Goal: Task Accomplishment & Management: Complete application form

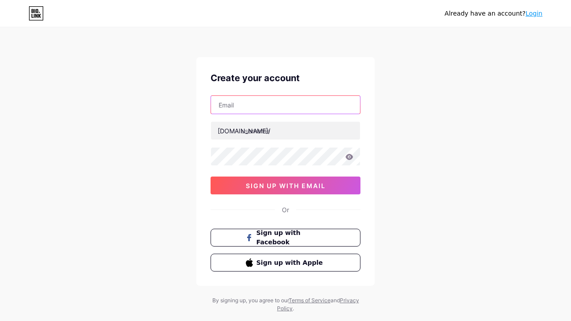
click at [294, 101] on input "text" at bounding box center [285, 105] width 149 height 18
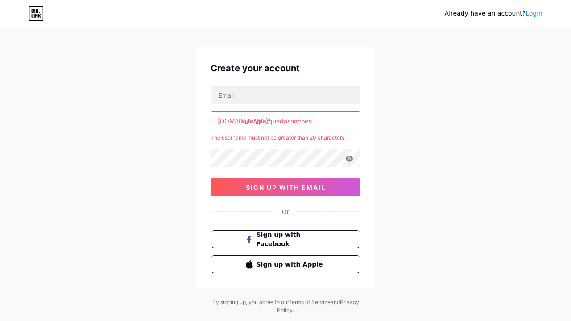
scroll to position [10, 0]
click at [290, 118] on input "viver_parquedasnacoes" at bounding box center [285, 121] width 149 height 18
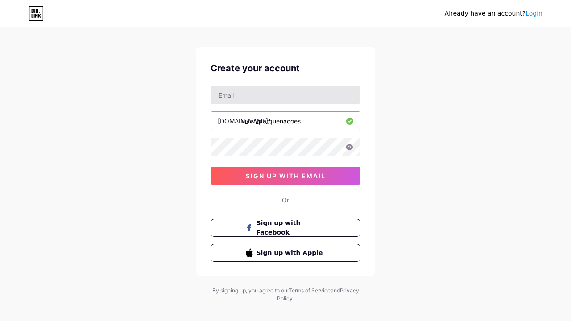
type input "viver_parquenacoes"
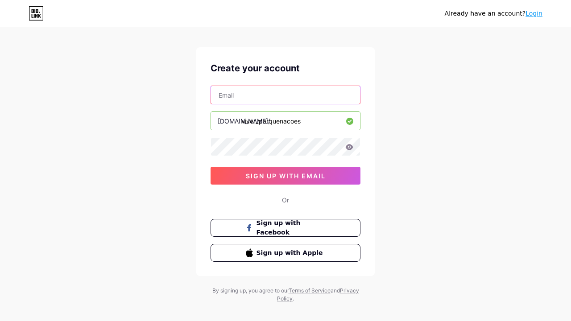
click at [311, 94] on input "text" at bounding box center [285, 95] width 149 height 18
click at [348, 146] on icon at bounding box center [350, 147] width 8 height 6
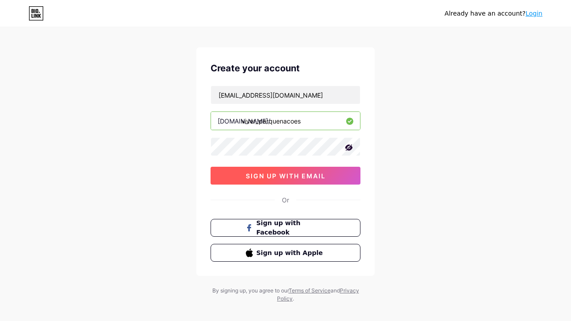
click at [313, 177] on span "sign up with email" at bounding box center [286, 176] width 80 height 8
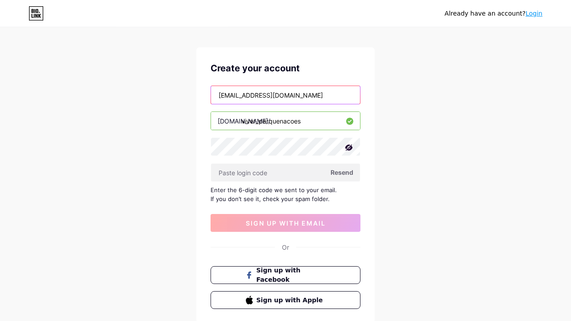
click at [295, 96] on input "[EMAIL_ADDRESS][DOMAIN_NAME]" at bounding box center [285, 95] width 149 height 18
click at [305, 94] on input "[EMAIL_ADDRESS][DOMAIN_NAME]" at bounding box center [285, 95] width 149 height 18
type input "p"
type input "[EMAIL_ADDRESS][DOMAIN_NAME]"
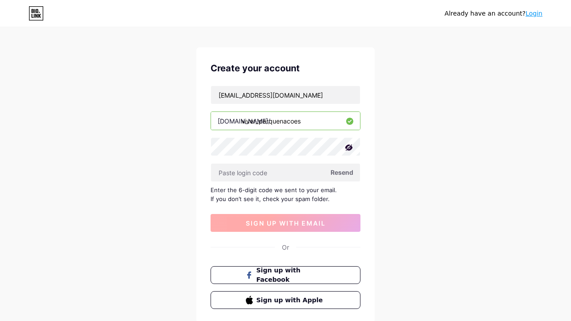
click at [301, 224] on span "sign up with email" at bounding box center [286, 224] width 80 height 8
click at [345, 169] on span "Resend" at bounding box center [342, 172] width 23 height 9
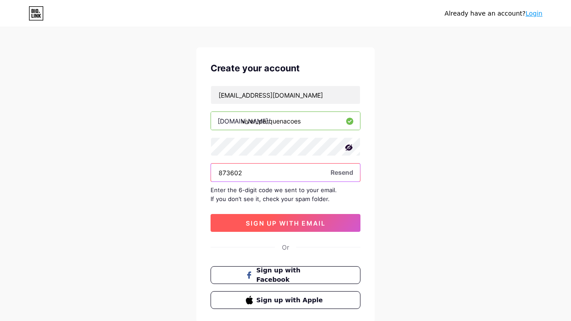
type input "873602"
click at [283, 227] on button "sign up with email" at bounding box center [286, 223] width 150 height 18
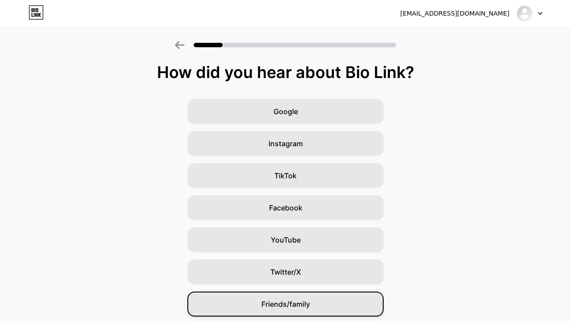
click at [303, 303] on span "Friends/family" at bounding box center [286, 304] width 49 height 11
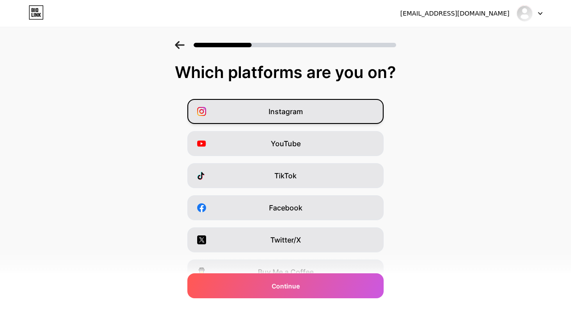
click at [289, 116] on span "Instagram" at bounding box center [286, 111] width 34 height 11
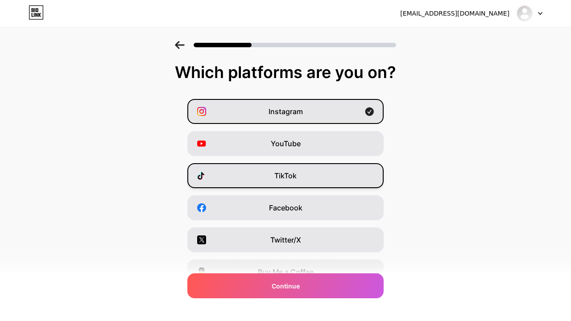
click at [281, 179] on span "TikTok" at bounding box center [285, 175] width 22 height 11
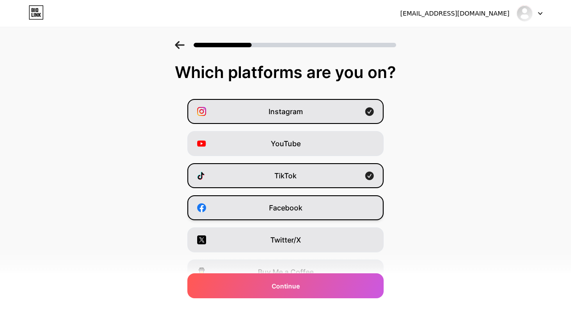
click at [280, 215] on div "Facebook" at bounding box center [285, 207] width 196 height 25
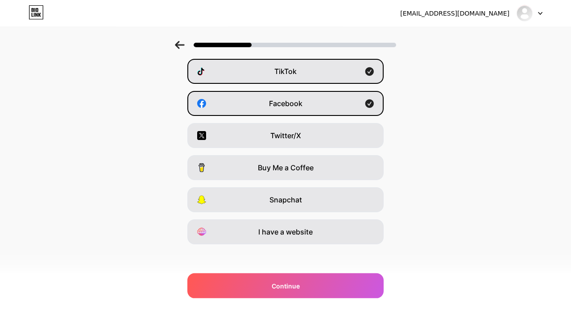
scroll to position [108, 0]
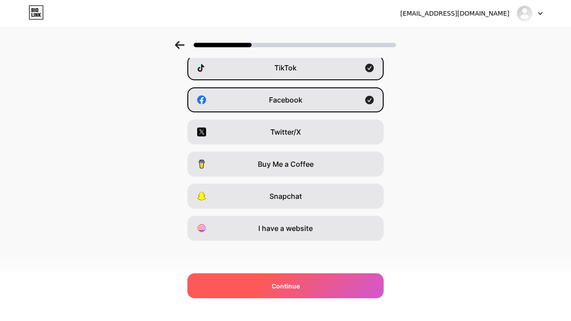
click at [343, 285] on div "Continue" at bounding box center [285, 286] width 196 height 25
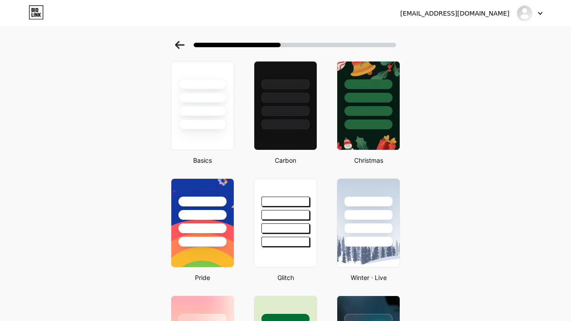
scroll to position [0, 0]
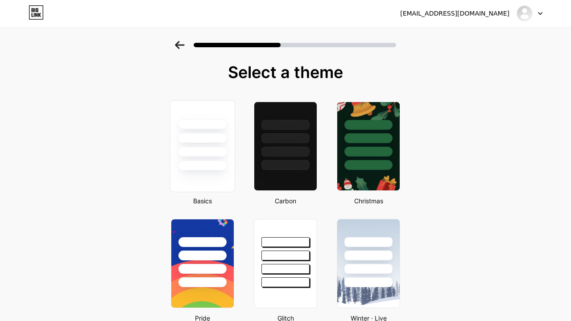
click at [201, 130] on div at bounding box center [202, 136] width 64 height 70
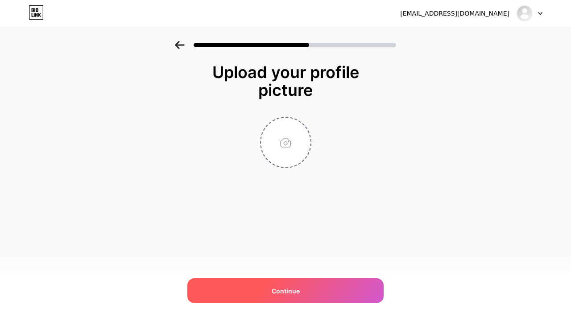
click at [277, 294] on span "Continue" at bounding box center [286, 291] width 28 height 9
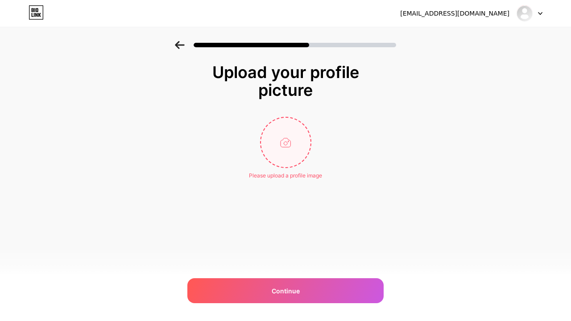
click at [292, 142] on input "file" at bounding box center [286, 143] width 50 height 50
type input "C:\fakepath\InShot_20250905_145600334.jpg"
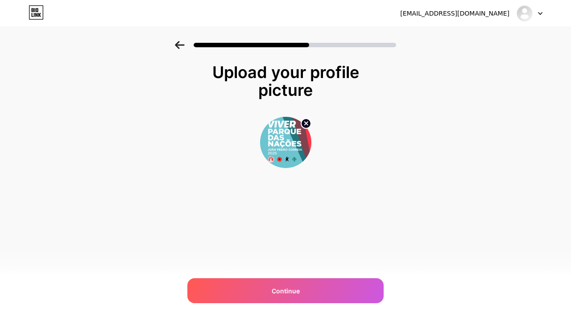
click at [301, 141] on img at bounding box center [285, 142] width 51 height 51
click at [290, 149] on img at bounding box center [285, 142] width 51 height 51
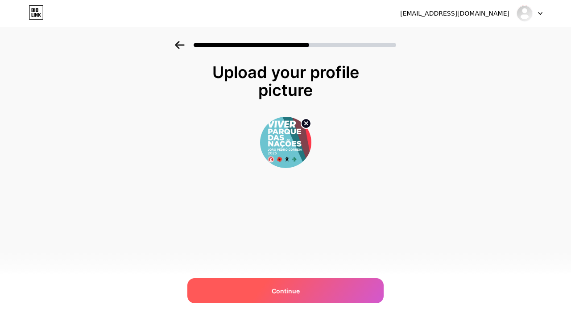
click at [331, 287] on div "Continue" at bounding box center [285, 290] width 196 height 25
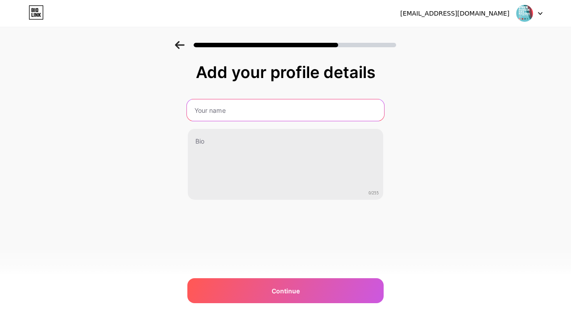
click at [268, 115] on input "text" at bounding box center [285, 110] width 197 height 21
drag, startPoint x: 297, startPoint y: 115, endPoint x: 89, endPoint y: 91, distance: 209.7
click at [187, 100] on input "Viver [GEOGRAPHIC_DATA] - [GEOGRAPHIC_DATA]" at bounding box center [285, 110] width 197 height 21
type input "Viver [GEOGRAPHIC_DATA] - [GEOGRAPHIC_DATA]"
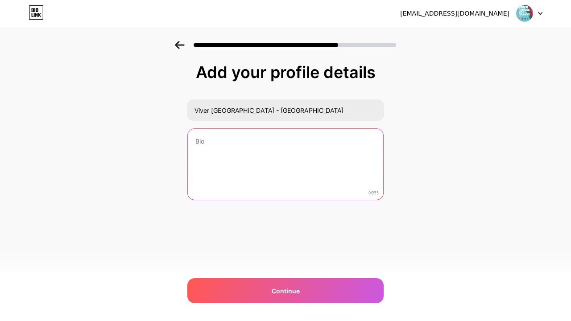
click at [209, 146] on textarea at bounding box center [285, 165] width 195 height 72
paste textarea "Viver [GEOGRAPHIC_DATA] - [GEOGRAPHIC_DATA]"
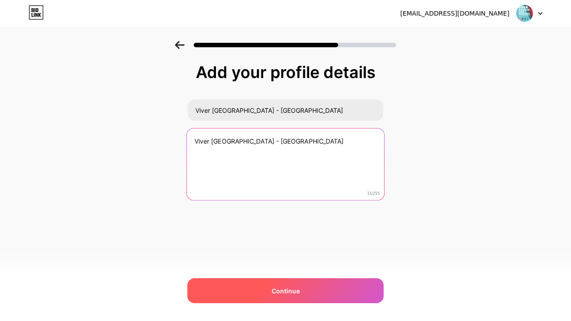
type textarea "Viver [GEOGRAPHIC_DATA] - [GEOGRAPHIC_DATA]"
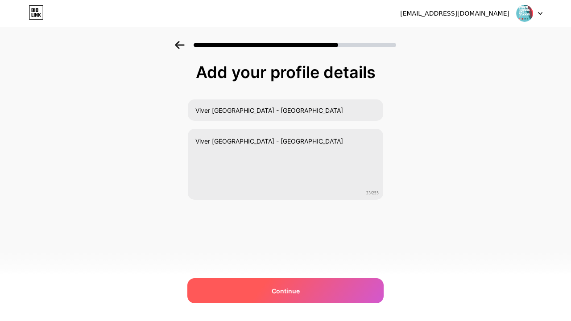
click at [280, 292] on span "Continue" at bounding box center [286, 291] width 28 height 9
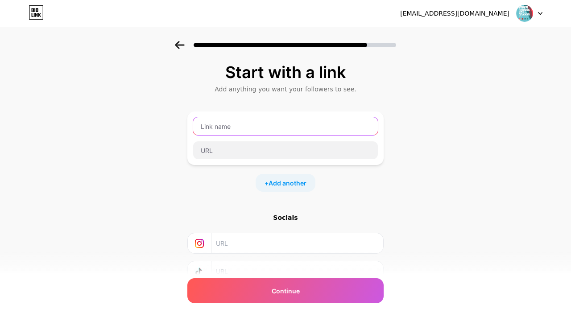
click at [344, 124] on input "text" at bounding box center [285, 126] width 185 height 18
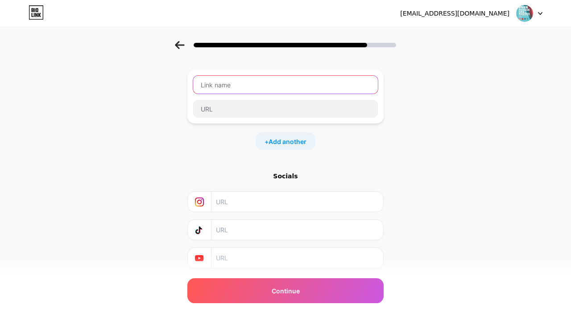
scroll to position [39, 0]
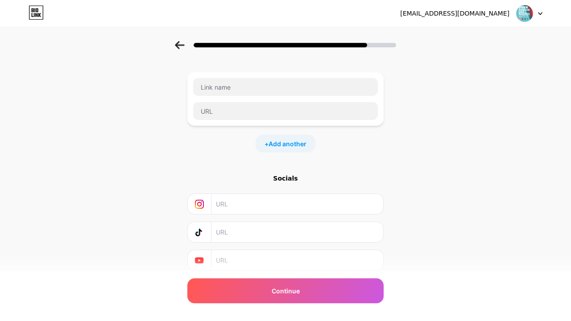
click at [279, 200] on input "text" at bounding box center [297, 204] width 162 height 20
click at [234, 202] on input "text" at bounding box center [297, 204] width 162 height 20
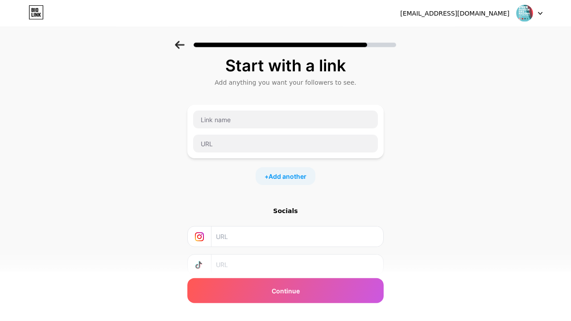
scroll to position [0, 0]
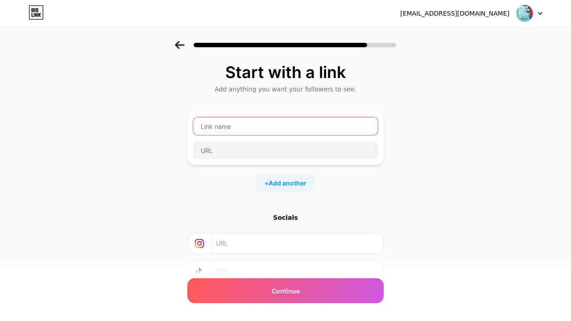
click at [291, 121] on input "text" at bounding box center [285, 126] width 185 height 18
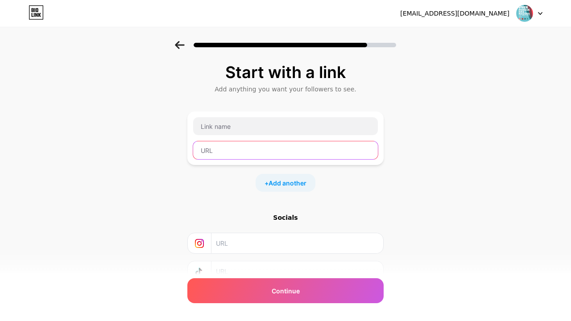
click at [299, 150] on input "text" at bounding box center [285, 150] width 185 height 18
paste input "[URL][DOMAIN_NAME]"
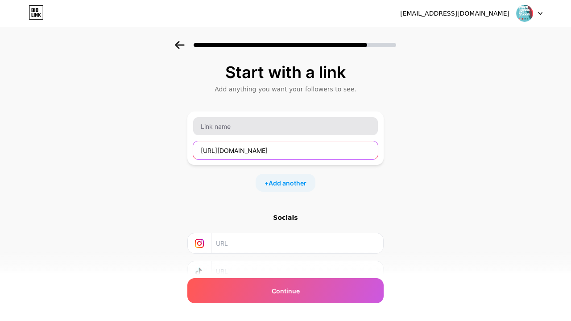
type input "[URL][DOMAIN_NAME]"
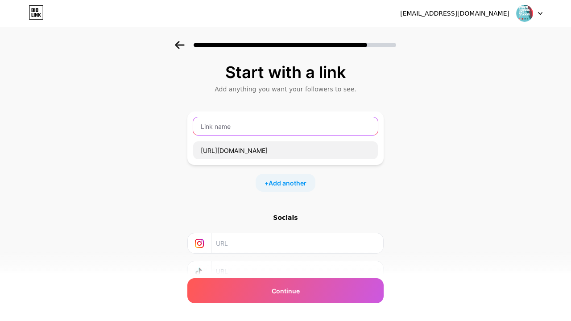
click at [270, 127] on input "text" at bounding box center [285, 126] width 185 height 18
type input "Viver [GEOGRAPHIC_DATA][PERSON_NAME] 2025"
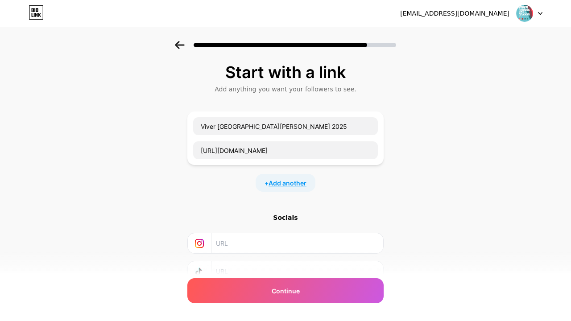
click at [303, 181] on span "Add another" at bounding box center [288, 183] width 38 height 9
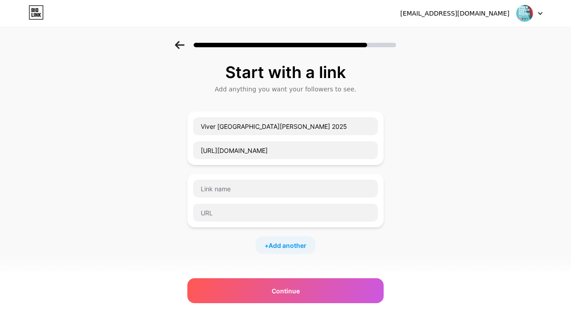
click at [455, 180] on div "Start with a link Add anything you want your followers to see. Viver [GEOGRAPHI…" at bounding box center [285, 229] width 571 height 376
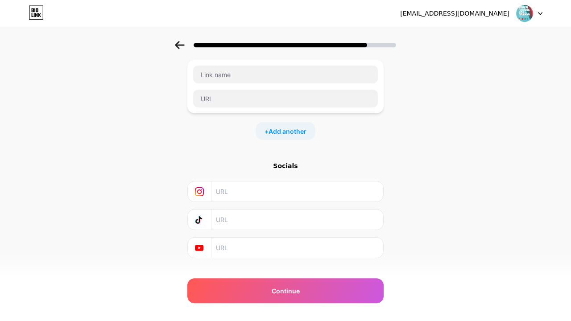
scroll to position [129, 0]
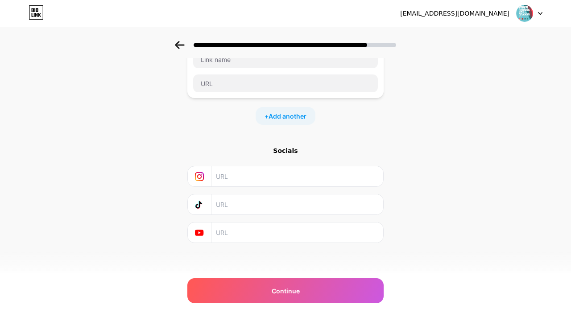
click at [286, 178] on input "text" at bounding box center [297, 176] width 162 height 20
paste input "[URL][DOMAIN_NAME]"
type input "[URL][DOMAIN_NAME]"
click at [463, 192] on div "Start with a link Add anything you want your followers to see. Viver [GEOGRAPHI…" at bounding box center [285, 100] width 571 height 376
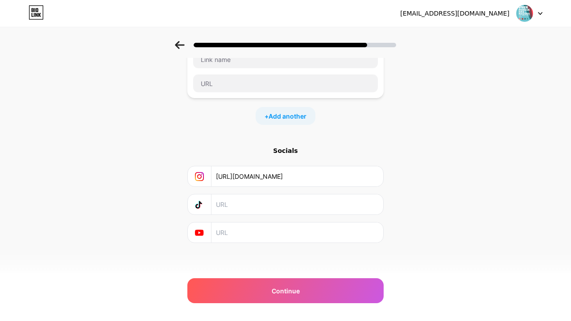
click at [271, 197] on input "text" at bounding box center [297, 205] width 162 height 20
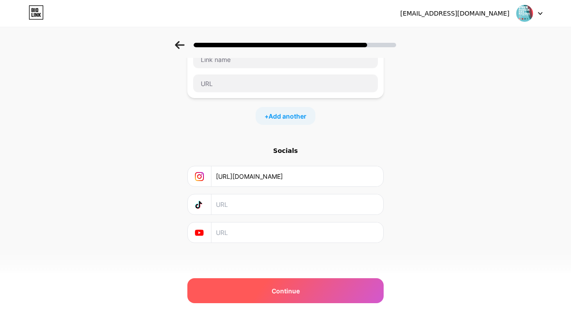
click at [275, 298] on div "Continue" at bounding box center [285, 290] width 196 height 25
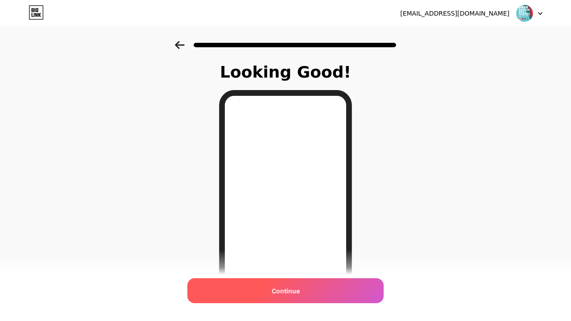
click at [316, 291] on div "Continue" at bounding box center [285, 290] width 196 height 25
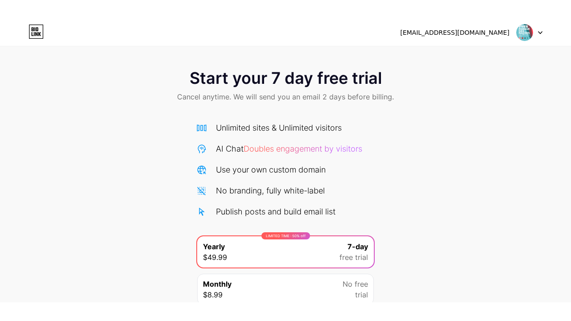
scroll to position [37, 0]
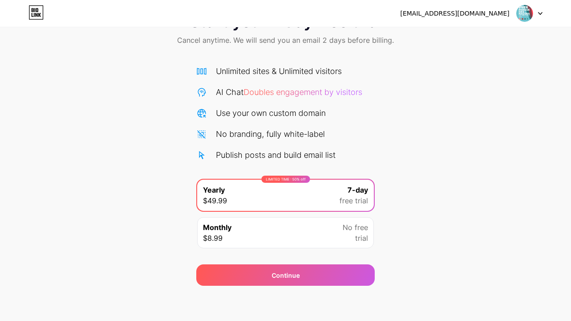
click at [445, 212] on div "Start your 7 day free trial Cancel anytime. We will send you an email 2 days be…" at bounding box center [285, 145] width 571 height 283
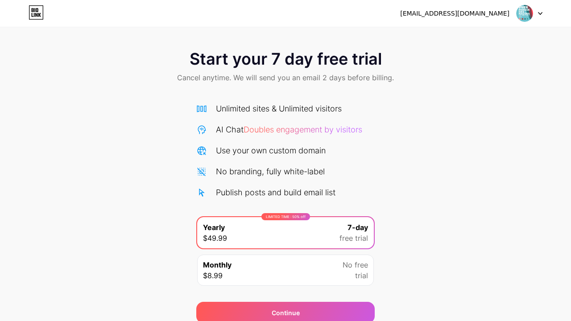
click at [539, 12] on icon at bounding box center [540, 13] width 4 height 3
click at [459, 84] on div "Start your 7 day free trial Cancel anytime. We will send you an email 2 days be…" at bounding box center [285, 67] width 571 height 53
click at [37, 12] on icon at bounding box center [36, 12] width 15 height 14
click at [539, 15] on icon at bounding box center [540, 13] width 4 height 3
click at [445, 16] on div "[EMAIL_ADDRESS][DOMAIN_NAME]" at bounding box center [454, 13] width 109 height 9
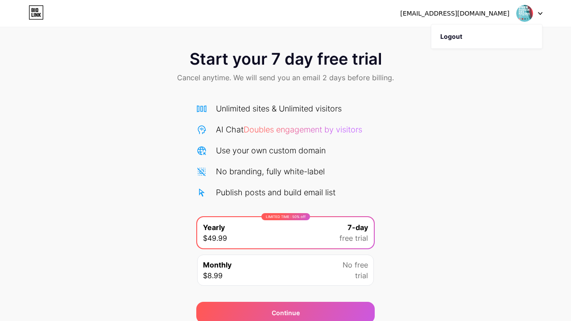
scroll to position [37, 0]
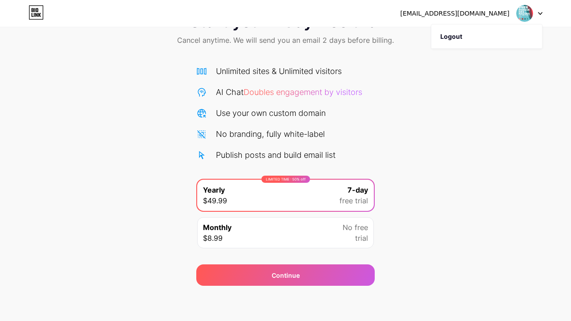
click at [538, 14] on div at bounding box center [530, 13] width 26 height 16
click at [526, 10] on img at bounding box center [524, 13] width 17 height 17
click at [35, 14] on icon at bounding box center [36, 12] width 15 height 14
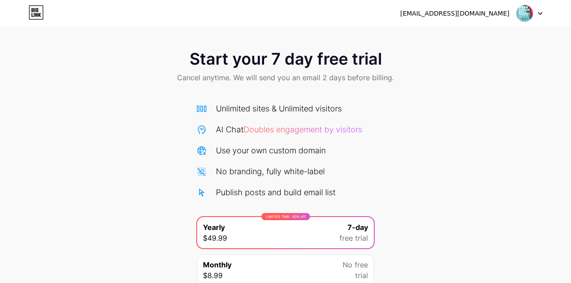
click at [541, 12] on icon at bounding box center [540, 13] width 4 height 3
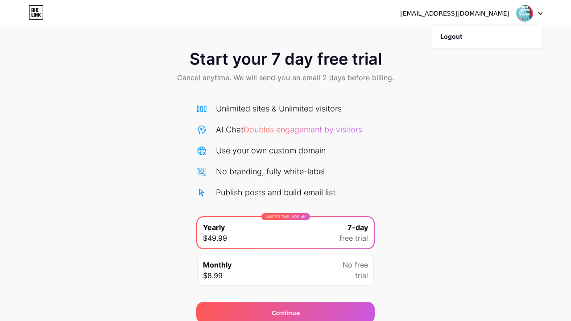
click at [310, 273] on div "Monthly $8.99 No free trial" at bounding box center [285, 270] width 177 height 31
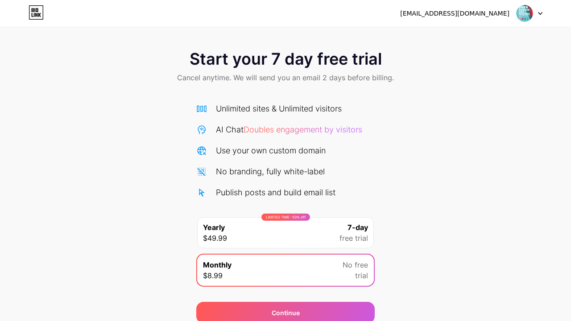
scroll to position [37, 0]
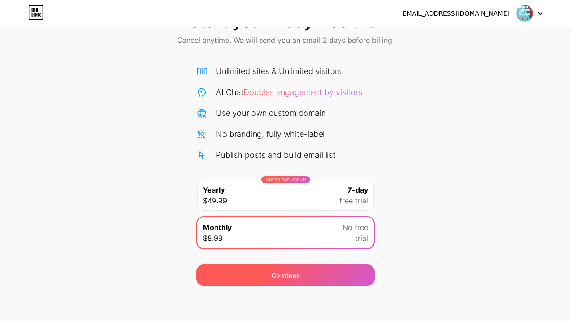
click at [347, 276] on div "Continue" at bounding box center [285, 275] width 179 height 21
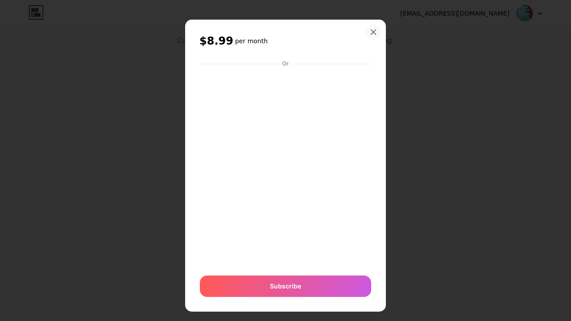
click at [376, 31] on icon at bounding box center [373, 32] width 7 height 7
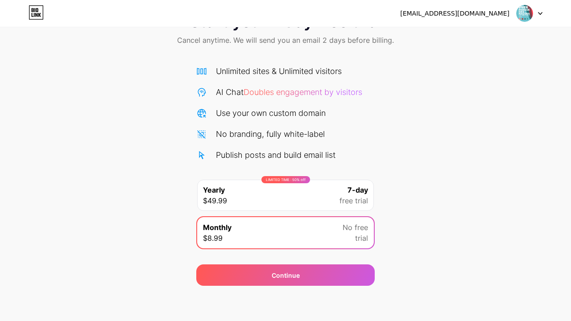
scroll to position [0, 0]
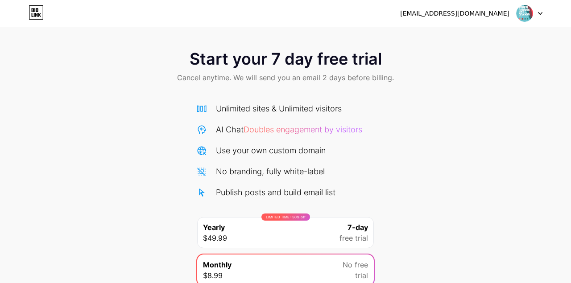
click at [35, 12] on icon at bounding box center [34, 10] width 1 height 4
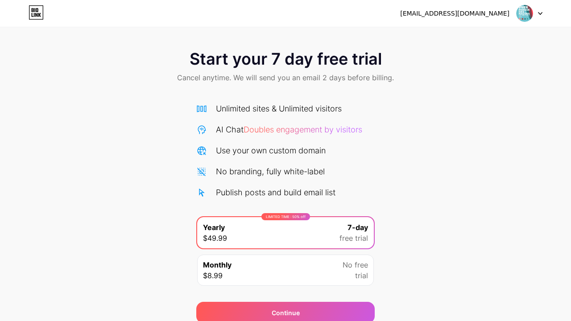
click at [525, 11] on img at bounding box center [524, 13] width 17 height 17
click at [455, 37] on li "Logout" at bounding box center [487, 37] width 111 height 24
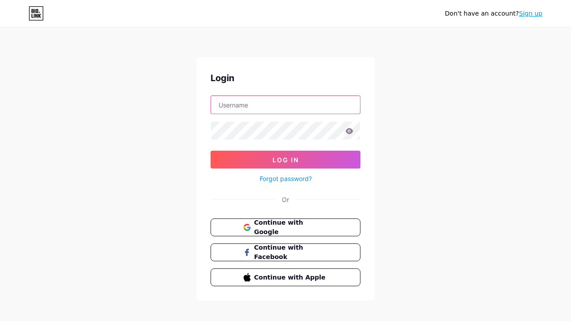
click at [299, 109] on input "text" at bounding box center [285, 105] width 149 height 18
type input "[EMAIL_ADDRESS][DOMAIN_NAME]"
click at [349, 132] on icon at bounding box center [350, 131] width 8 height 6
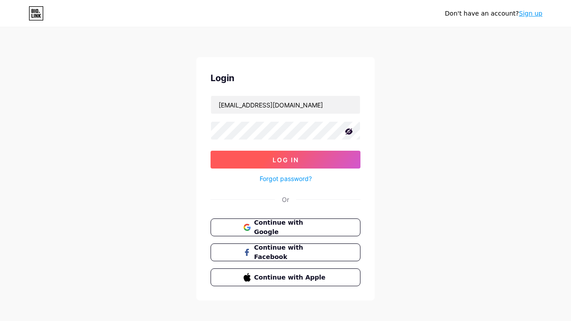
click at [273, 158] on span "Log In" at bounding box center [286, 160] width 26 height 8
click at [262, 157] on button "Log In" at bounding box center [286, 160] width 150 height 18
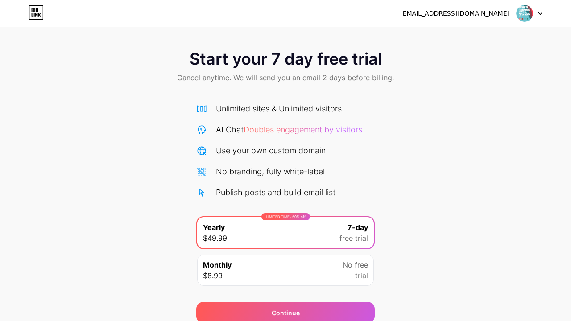
click at [37, 17] on icon at bounding box center [36, 15] width 2 height 4
click at [521, 17] on img at bounding box center [524, 13] width 17 height 17
click at [540, 11] on div at bounding box center [530, 13] width 26 height 16
click at [540, 12] on div at bounding box center [530, 13] width 26 height 16
click at [461, 35] on li "Logout" at bounding box center [487, 37] width 111 height 24
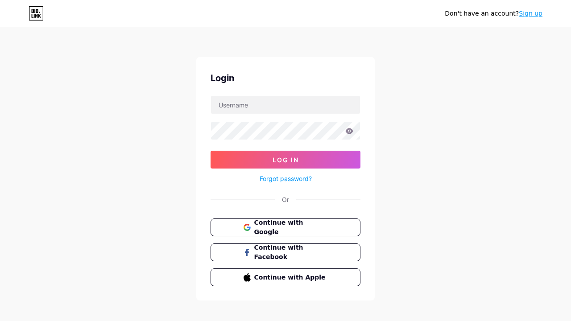
click at [38, 13] on icon at bounding box center [36, 13] width 15 height 14
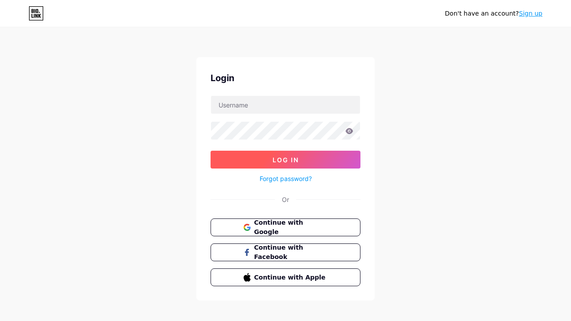
click at [316, 154] on button "Log In" at bounding box center [286, 160] width 150 height 18
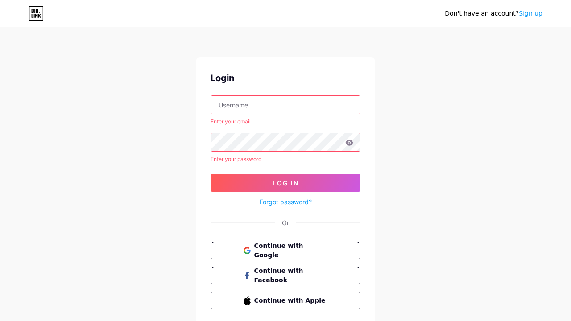
click at [311, 97] on input "text" at bounding box center [285, 105] width 149 height 18
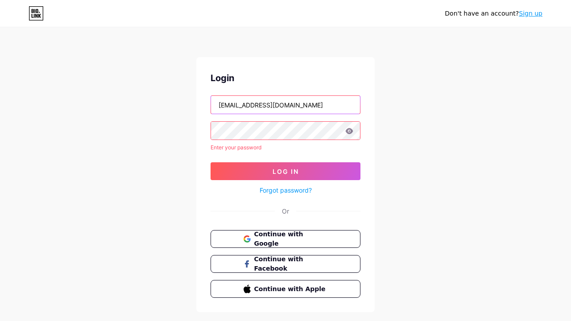
type input "[EMAIL_ADDRESS][DOMAIN_NAME]"
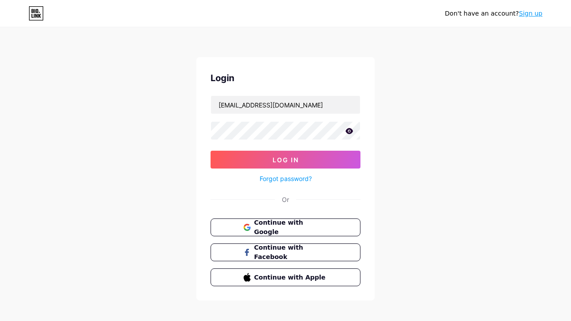
click at [353, 132] on icon at bounding box center [350, 131] width 8 height 6
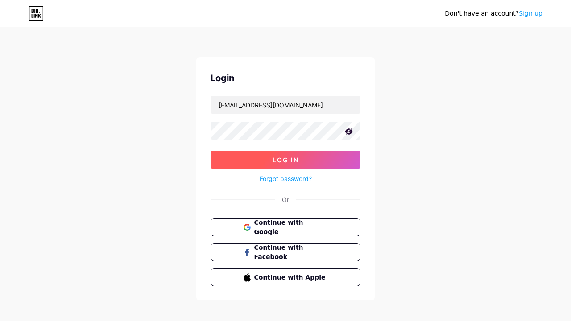
click at [325, 159] on button "Log In" at bounding box center [286, 160] width 150 height 18
click at [253, 165] on button "Log In" at bounding box center [286, 160] width 150 height 18
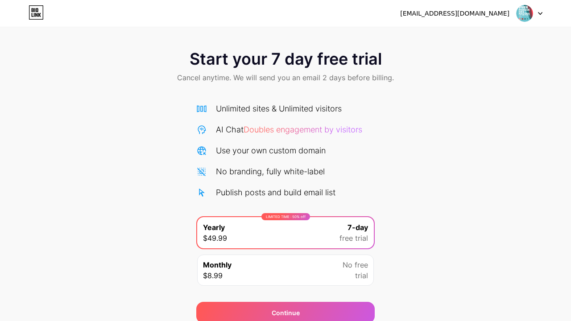
click at [478, 14] on div "[EMAIL_ADDRESS][DOMAIN_NAME]" at bounding box center [454, 13] width 109 height 9
click at [523, 17] on img at bounding box center [524, 13] width 17 height 17
click at [537, 13] on div at bounding box center [530, 13] width 26 height 16
click at [540, 12] on icon at bounding box center [540, 13] width 4 height 3
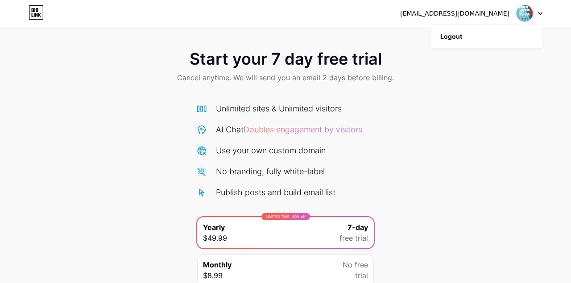
click at [33, 16] on icon at bounding box center [36, 12] width 15 height 14
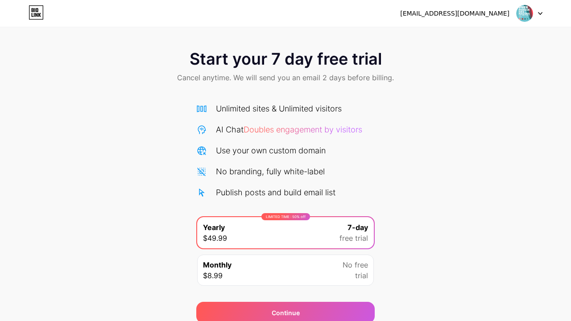
click at [247, 79] on span "Cancel anytime. We will send you an email 2 days before billing." at bounding box center [285, 77] width 217 height 11
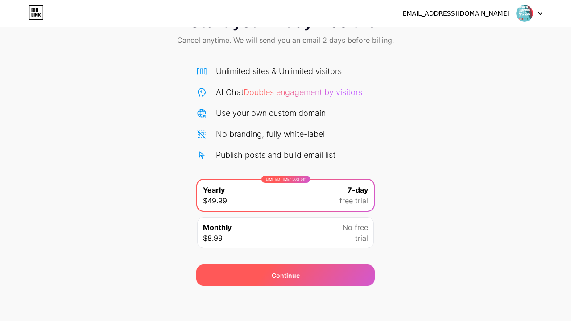
click at [253, 284] on div "Continue" at bounding box center [285, 275] width 179 height 21
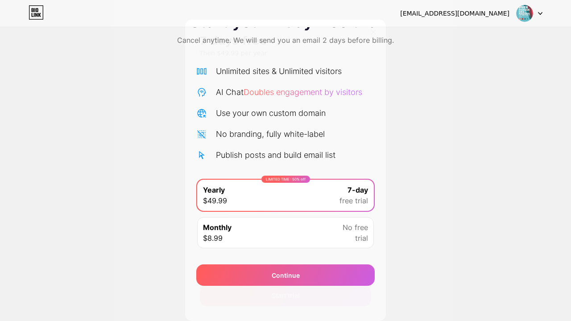
scroll to position [19, 0]
click at [374, 11] on icon at bounding box center [373, 12] width 7 height 7
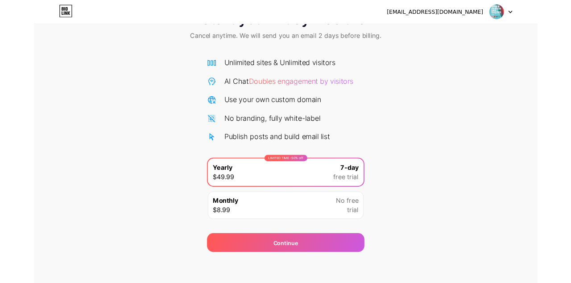
scroll to position [0, 0]
